Goal: Task Accomplishment & Management: Use online tool/utility

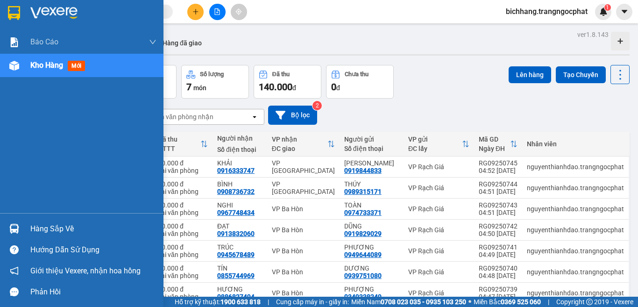
click at [50, 229] on div "Hàng sắp về" at bounding box center [93, 229] width 126 height 14
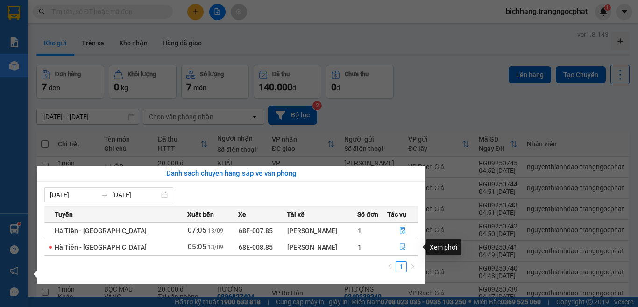
click at [400, 248] on icon "file-done" at bounding box center [403, 247] width 6 height 7
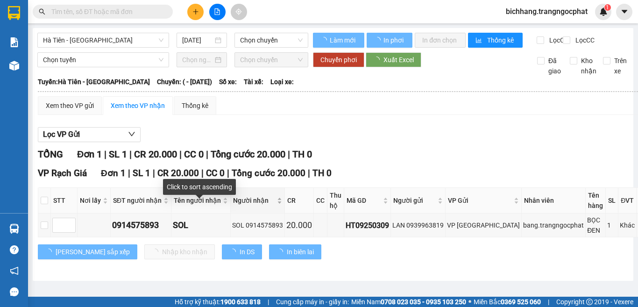
type input "[DATE]"
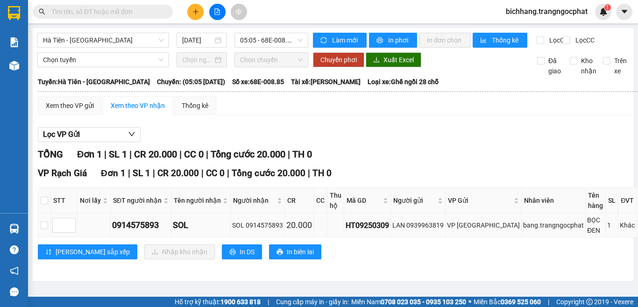
click at [151, 232] on div "0914575893" at bounding box center [140, 225] width 57 height 13
copy div "0914575893"
click at [46, 204] on input "checkbox" at bounding box center [44, 200] width 7 height 7
checkbox input "true"
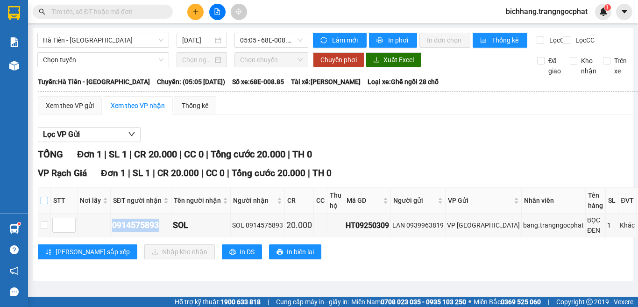
checkbox input "true"
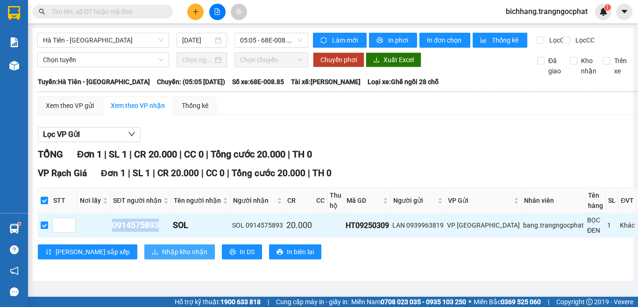
click at [162, 257] on span "Nhập kho nhận" at bounding box center [184, 252] width 45 height 10
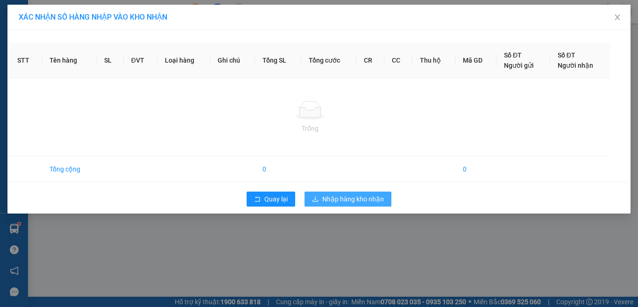
click at [324, 201] on span "Nhập hàng kho nhận" at bounding box center [353, 199] width 62 height 10
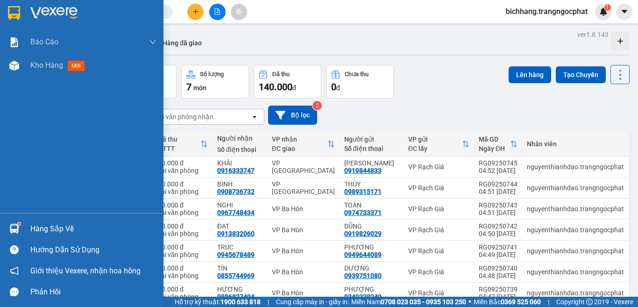
click at [62, 232] on div "Hàng sắp về" at bounding box center [93, 229] width 126 height 14
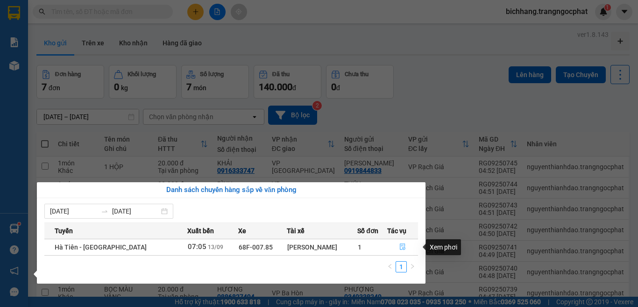
click at [401, 248] on icon "file-done" at bounding box center [403, 247] width 6 height 7
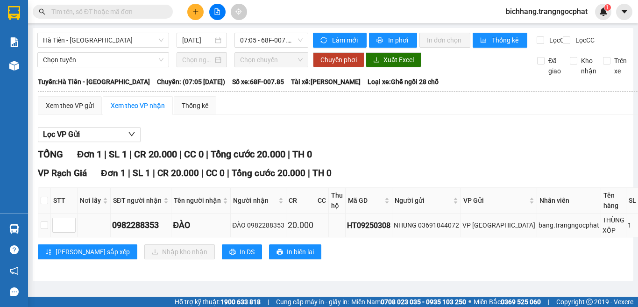
click at [142, 232] on div "0982288353" at bounding box center [140, 225] width 57 height 13
click at [143, 232] on div "0982288353" at bounding box center [140, 225] width 57 height 13
copy div "0982288353"
